Goal: Transaction & Acquisition: Purchase product/service

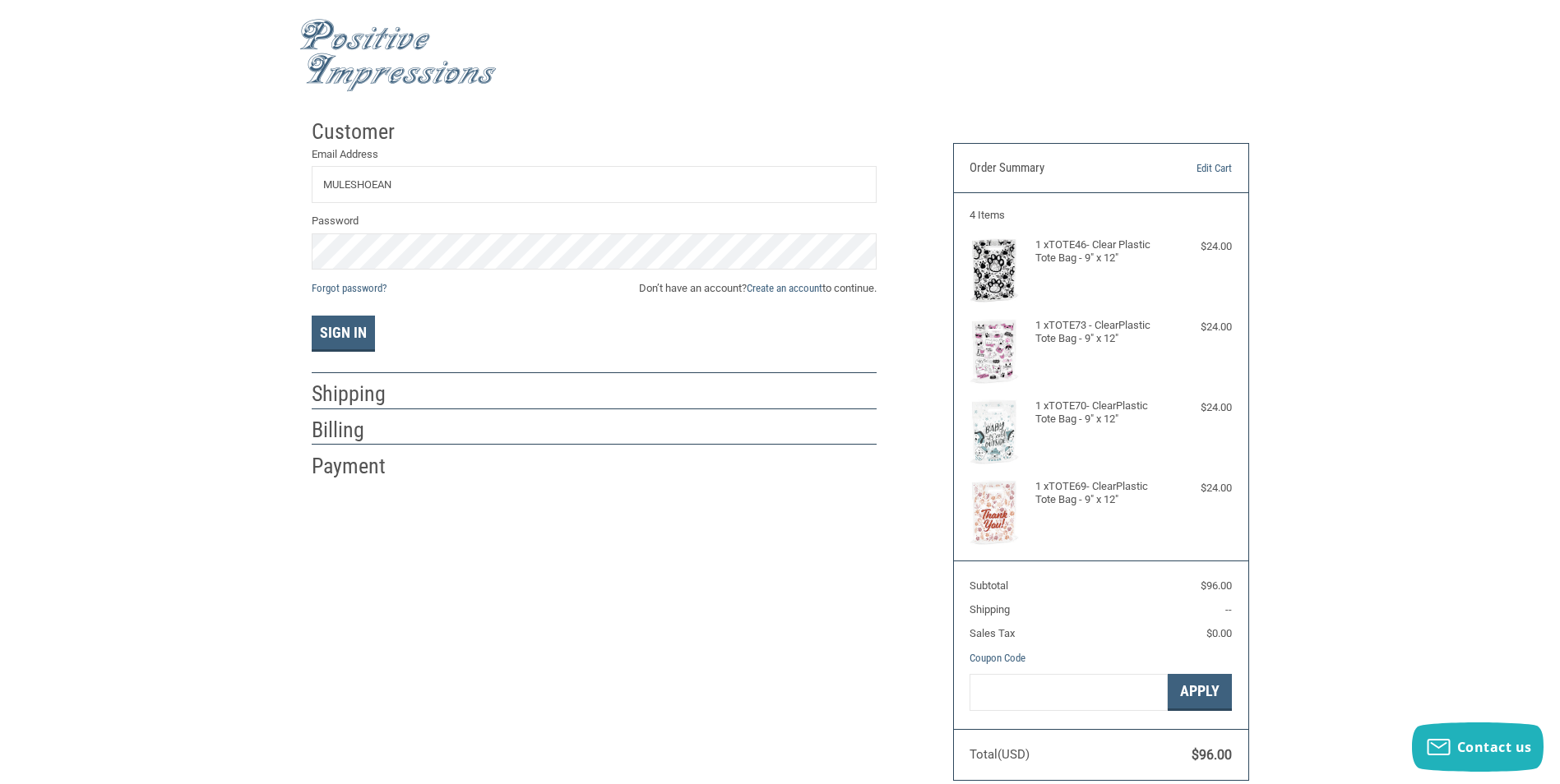
type input "[EMAIL_ADDRESS][DOMAIN_NAME]"
click at [360, 283] on link "Forgot password?" at bounding box center [349, 288] width 75 height 12
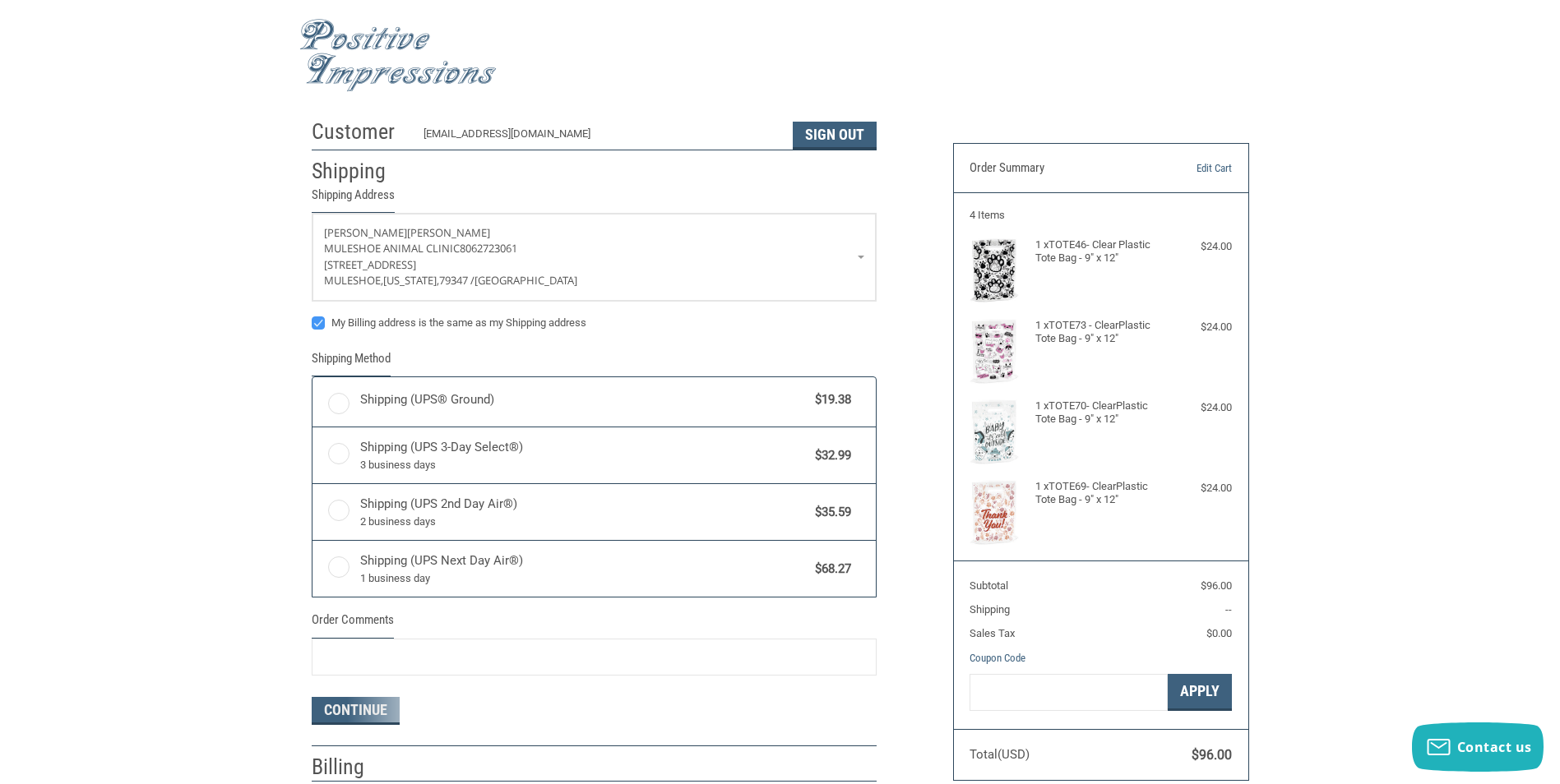
radio input "true"
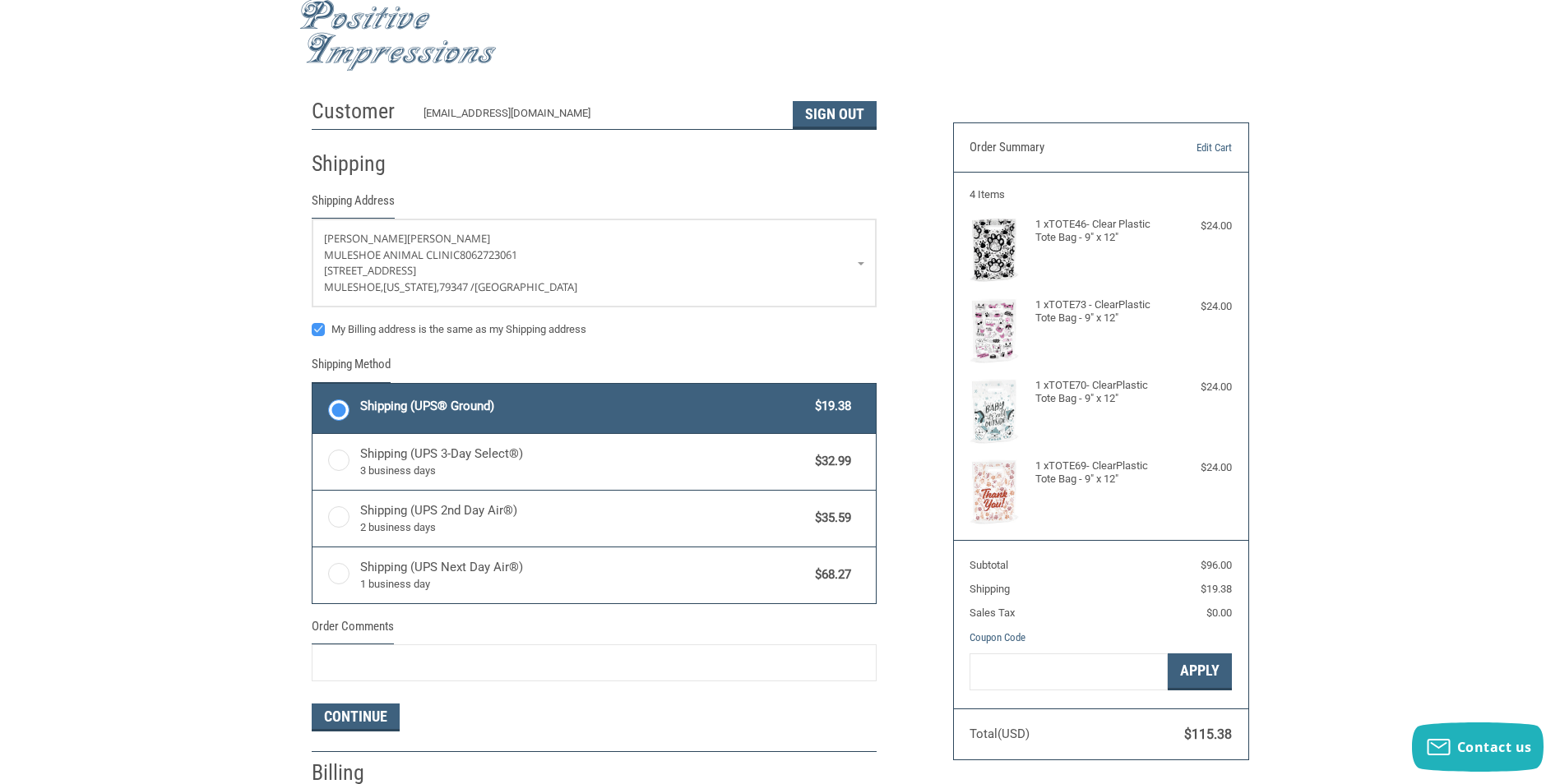
scroll to position [165, 0]
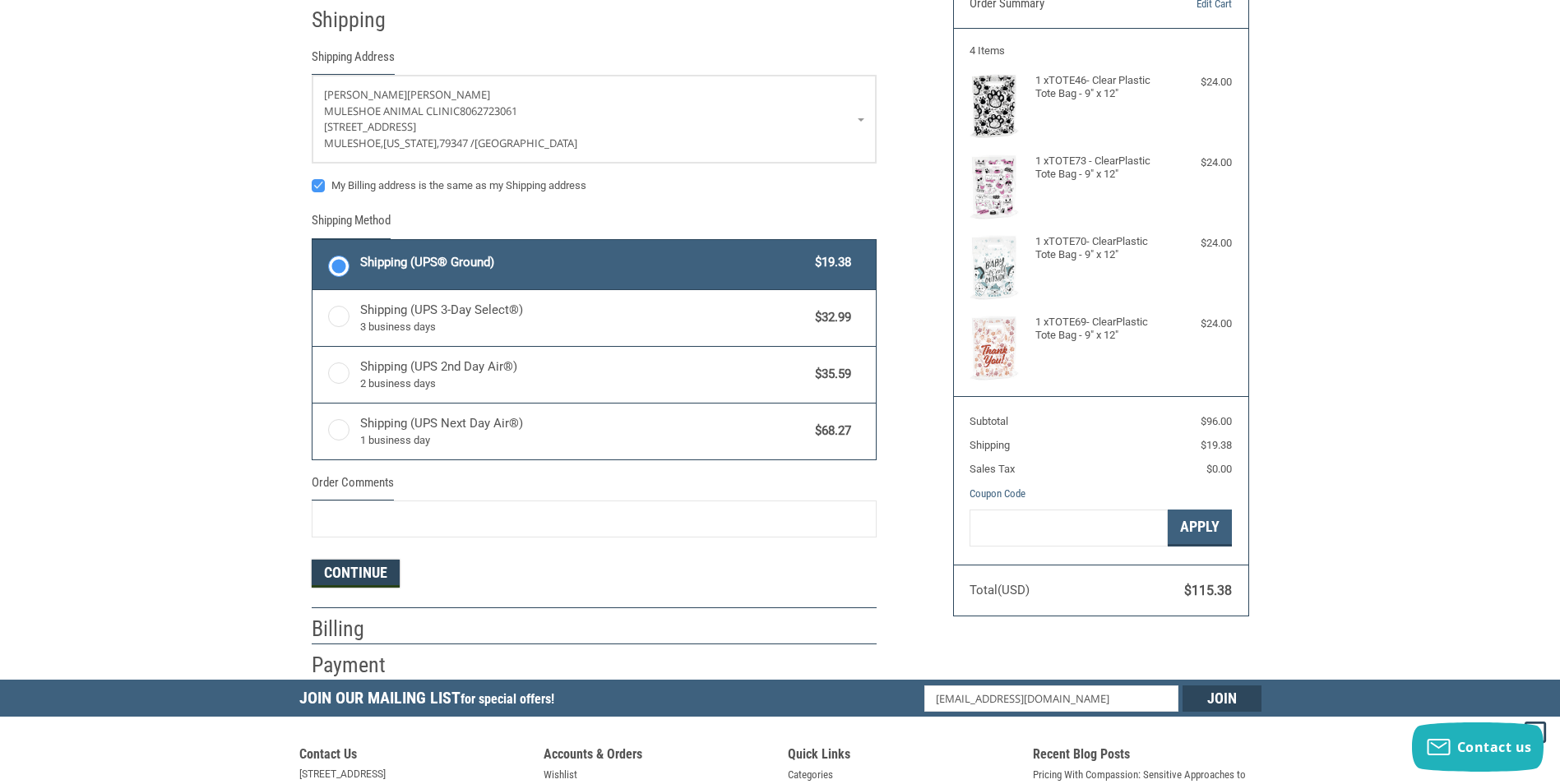
click at [379, 566] on button "Continue" at bounding box center [356, 574] width 88 height 28
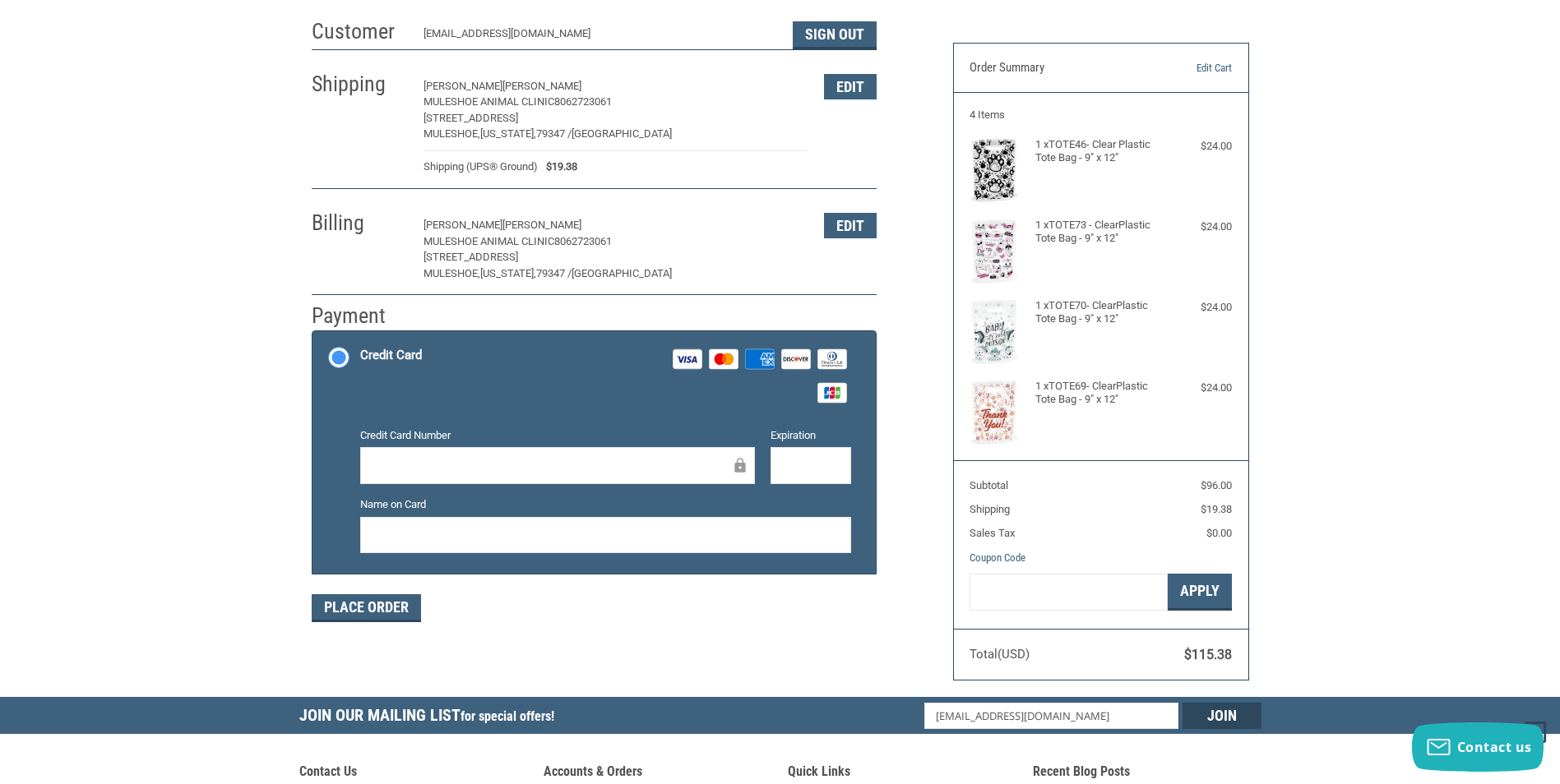
scroll to position [82, 0]
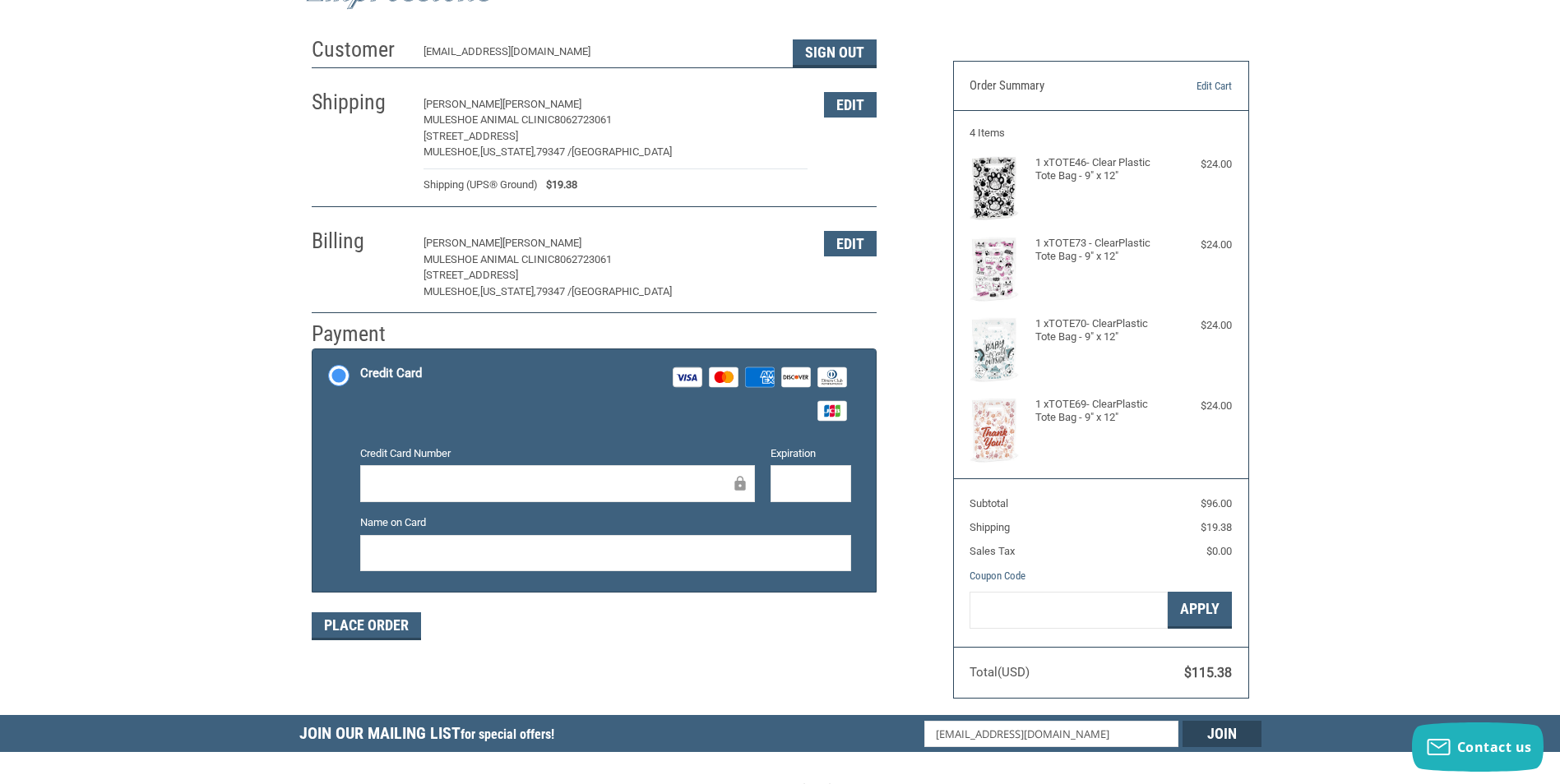
click at [446, 472] on div at bounding box center [557, 484] width 394 height 37
click at [358, 622] on button "Place Order" at bounding box center [367, 627] width 109 height 28
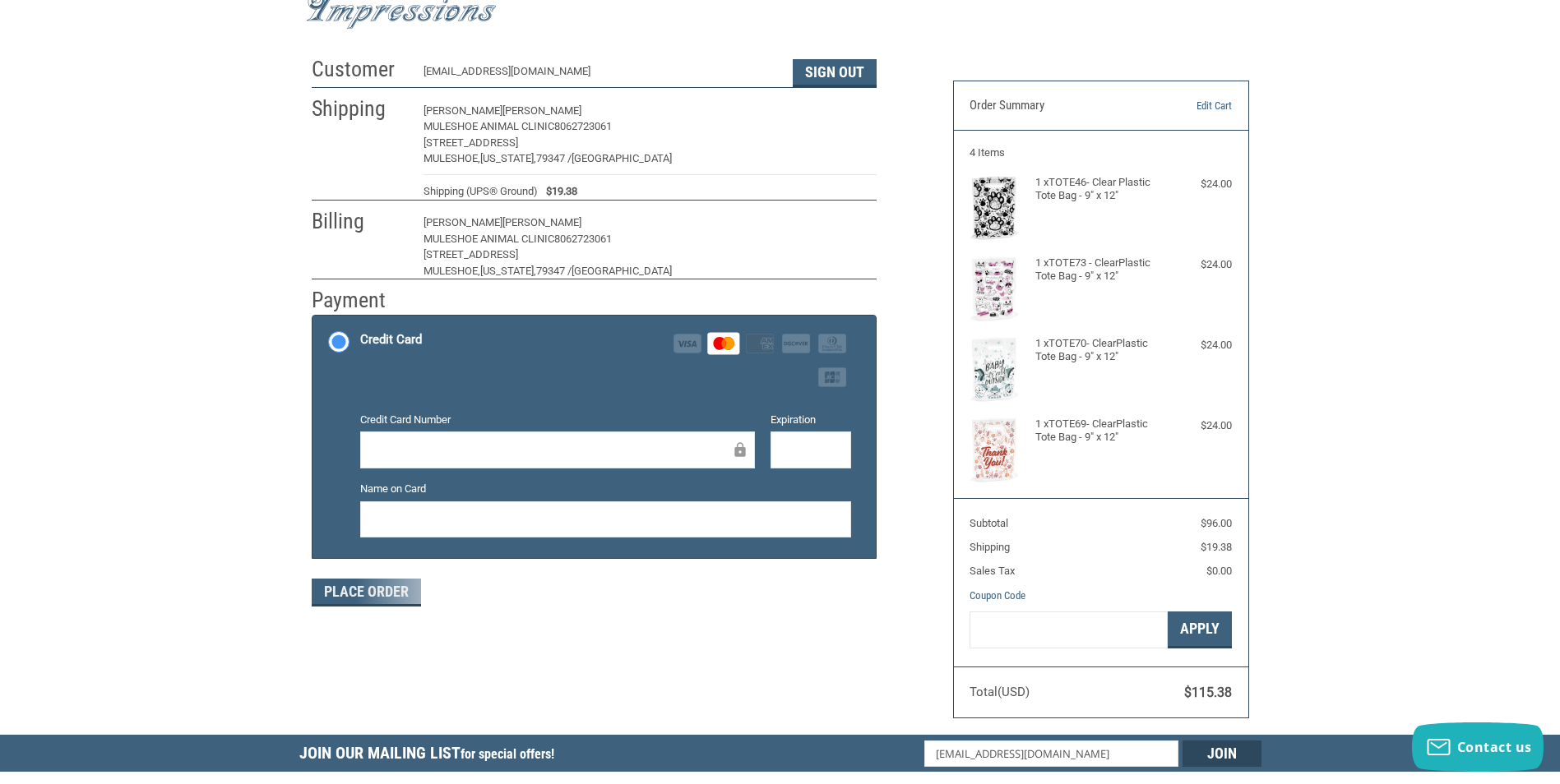
scroll to position [0, 0]
